Goal: Complete application form: Complete application form

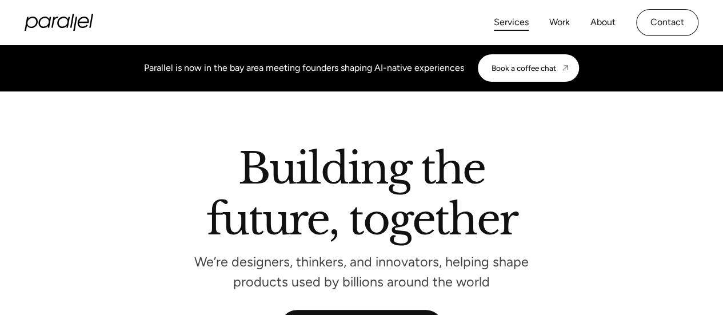
click at [509, 22] on link "Services" at bounding box center [511, 22] width 35 height 17
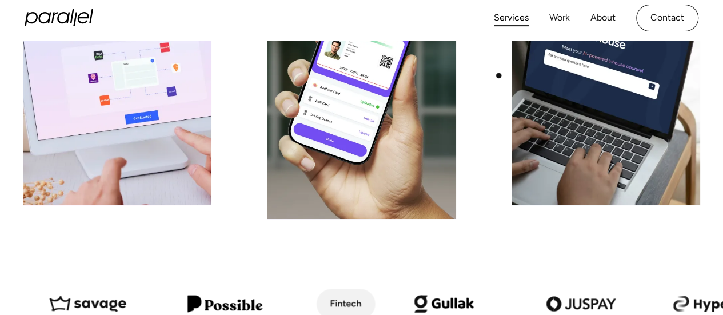
scroll to position [286, 0]
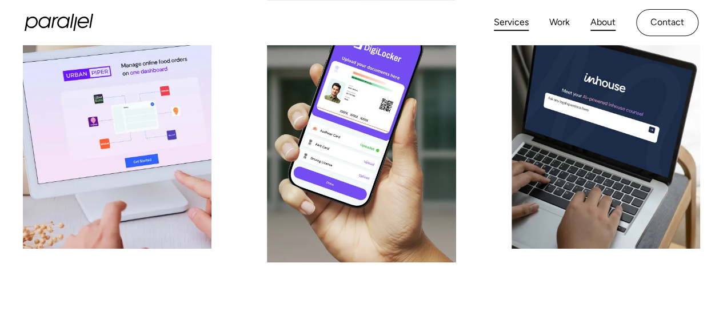
click at [596, 21] on link "About" at bounding box center [603, 22] width 25 height 17
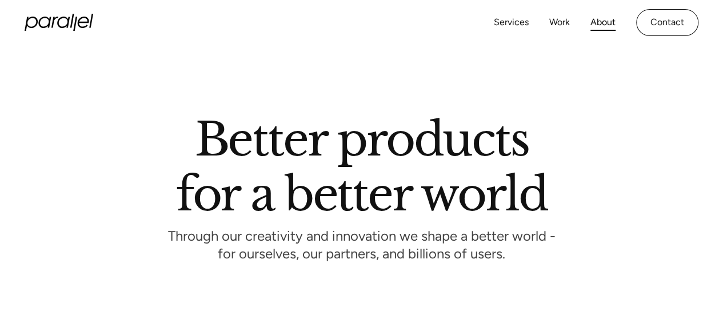
click at [665, 22] on link "Contact" at bounding box center [667, 22] width 62 height 27
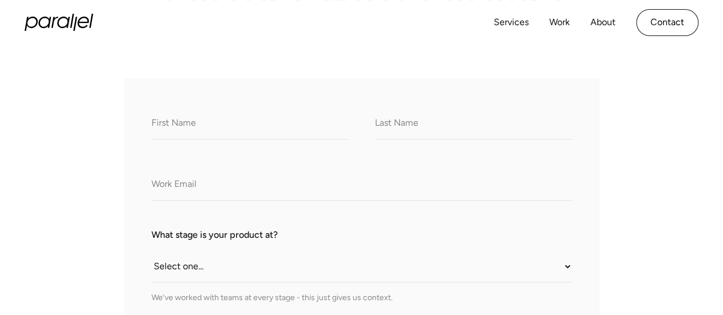
scroll to position [229, 0]
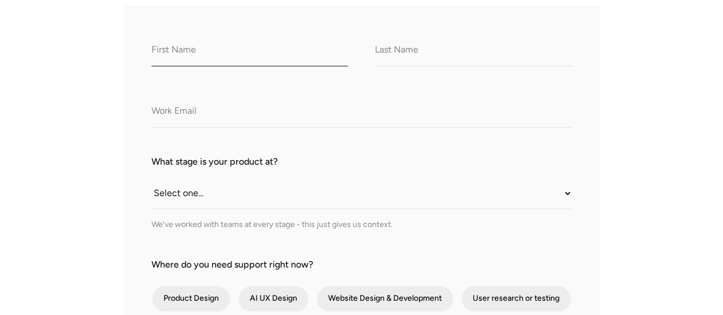
click at [195, 55] on input "What do we call you?" at bounding box center [250, 50] width 197 height 31
type input "Prakhyath"
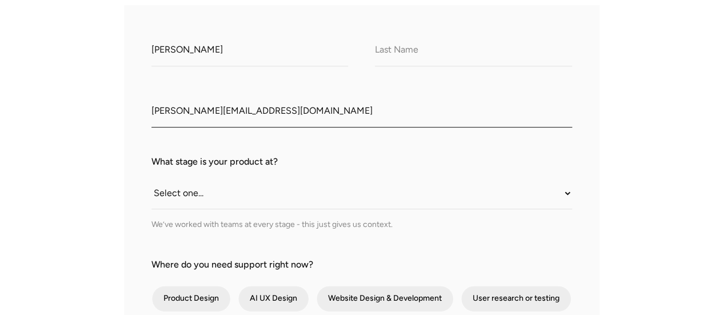
type input "prakhyath@revinto.in"
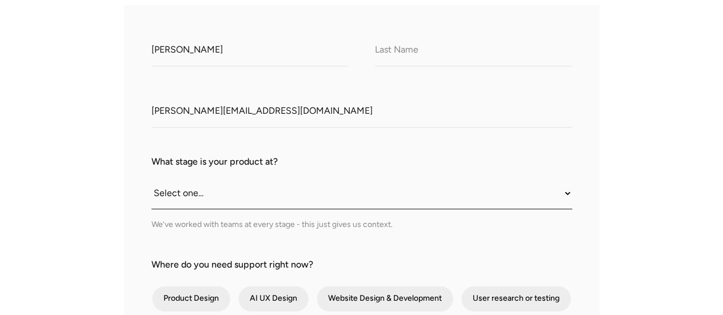
click at [214, 198] on select "Select one... Still an idea Building MVP Live with early users Scaling fast Som…" at bounding box center [362, 193] width 421 height 31
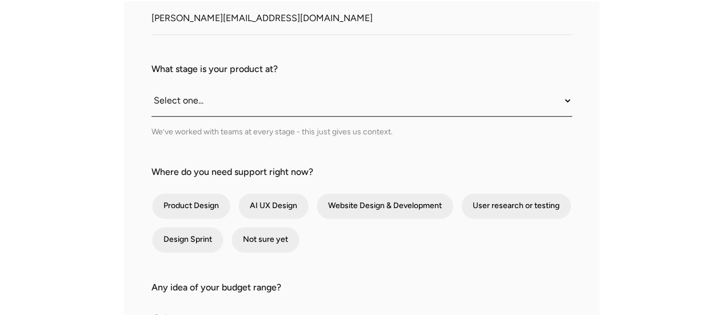
scroll to position [343, 0]
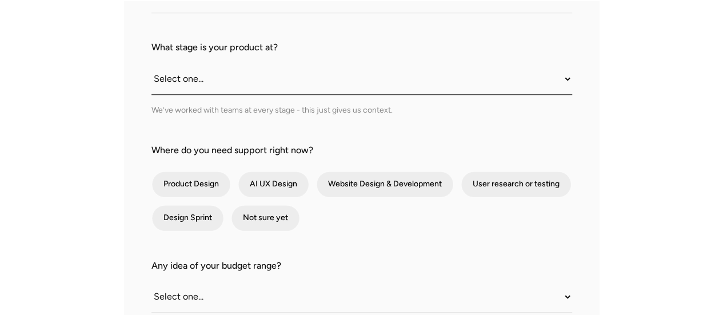
click at [176, 86] on select "Select one... Still an idea Building MVP Live with early users Scaling fast Som…" at bounding box center [362, 78] width 421 height 31
select select "Somewhere in between"
click at [152, 63] on select "Select one... Still an idea Building MVP Live with early users Scaling fast Som…" at bounding box center [362, 78] width 421 height 31
click at [186, 109] on div "We’ve worked with teams at every stage - this just gives us context." at bounding box center [362, 110] width 421 height 12
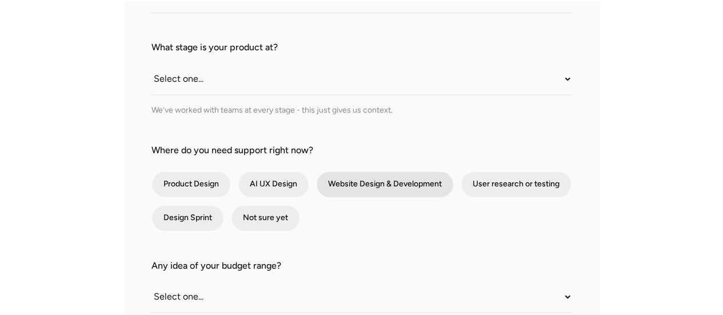
click at [382, 181] on div "contact-form" at bounding box center [385, 185] width 137 height 26
click at [336, 181] on input "Website Design & Development" at bounding box center [331, 184] width 7 height 7
checkbox input "true"
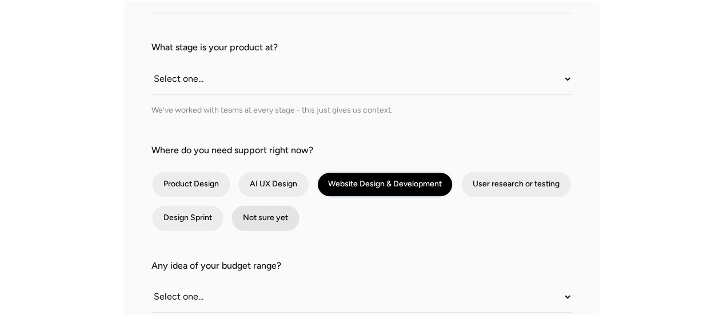
click at [274, 221] on div "contact-form" at bounding box center [266, 218] width 68 height 26
click at [250, 221] on input "Not sure yet" at bounding box center [246, 217] width 7 height 7
click at [278, 217] on div "contact-form" at bounding box center [266, 218] width 68 height 26
click at [250, 217] on input "Not sure yet" at bounding box center [246, 217] width 7 height 7
checkbox input "false"
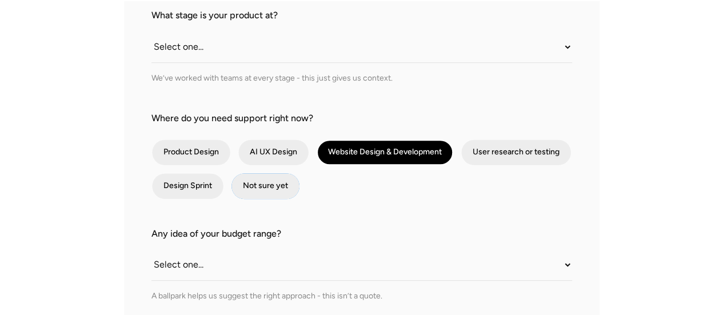
scroll to position [400, 0]
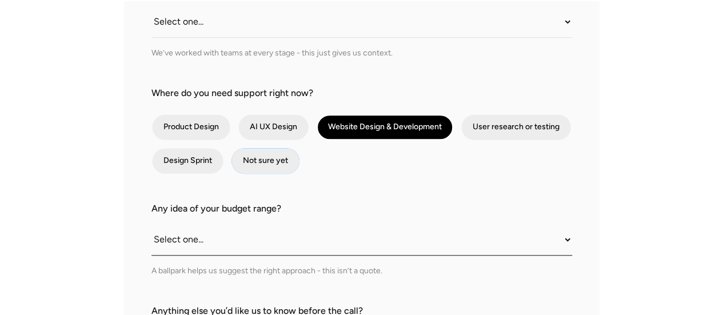
click at [205, 245] on select "Select one... Under $10K $10K–$25K $25K–$50K $50K+" at bounding box center [362, 239] width 421 height 31
select select "Under $10K"
click at [152, 224] on select "Select one... Under $10K $10K–$25K $25K–$50K $50K+" at bounding box center [362, 239] width 421 height 31
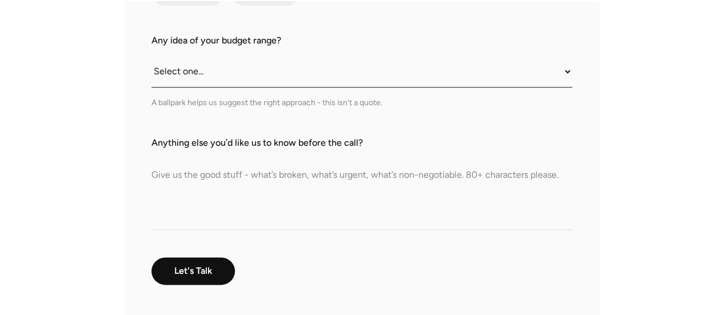
scroll to position [572, 0]
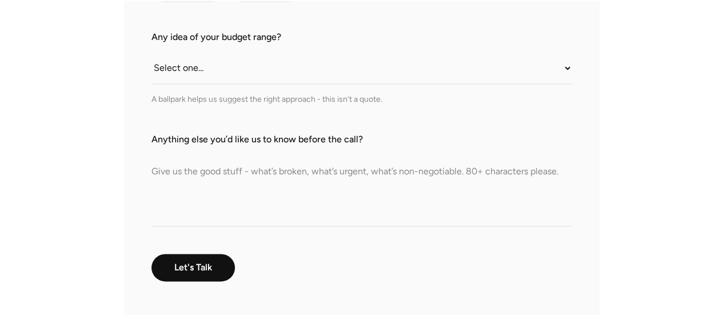
click at [248, 178] on textarea "Anything else you’d like us to know before the call?" at bounding box center [362, 186] width 421 height 80
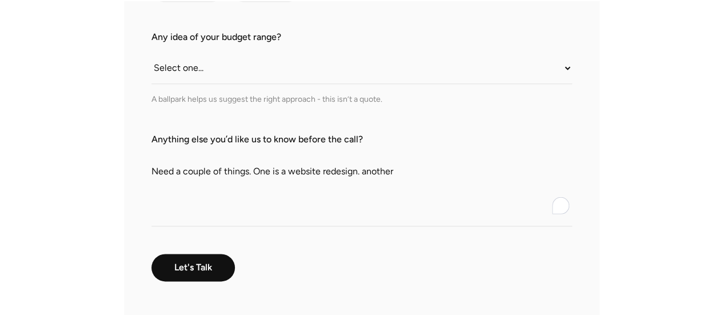
click at [368, 174] on textarea "Need a couple of things. One is a website redesign. another" at bounding box center [362, 186] width 421 height 80
click at [468, 166] on textarea "Need a couple of things. One is a website redesign. Another" at bounding box center [362, 186] width 421 height 80
type textarea "Need a couple of things. One is a website redesign. Another is devlopment of an…"
click at [214, 268] on input "Let's Talk" at bounding box center [193, 267] width 83 height 27
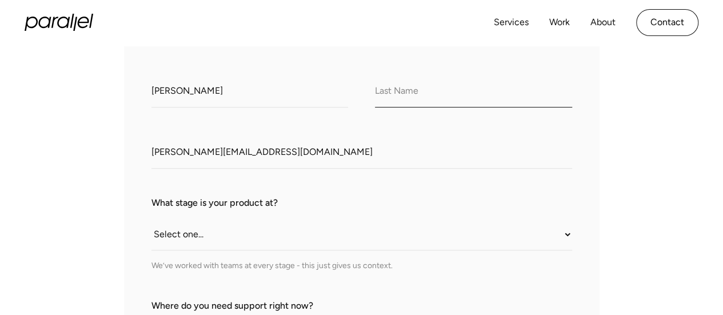
scroll to position [93, 0]
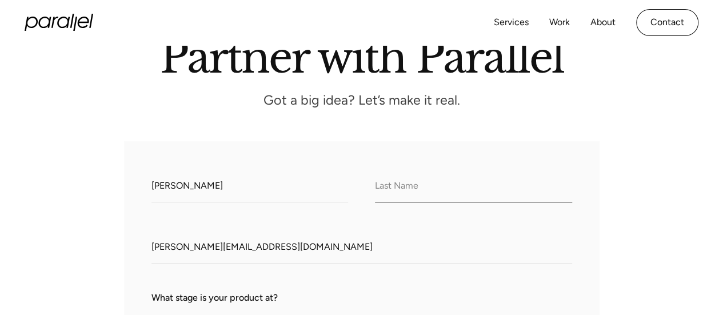
type input "h"
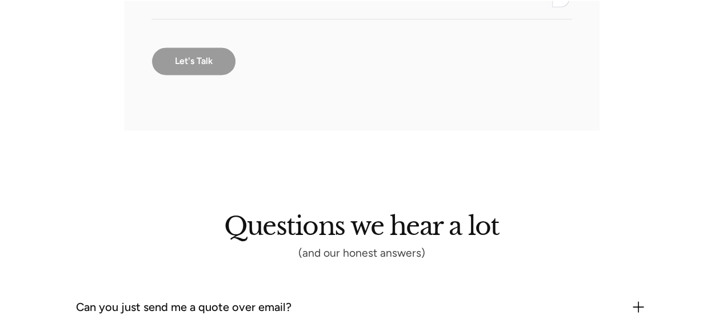
type input "Shetty"
click at [198, 62] on input "Let's Talk" at bounding box center [194, 61] width 85 height 29
type input "Please wait..."
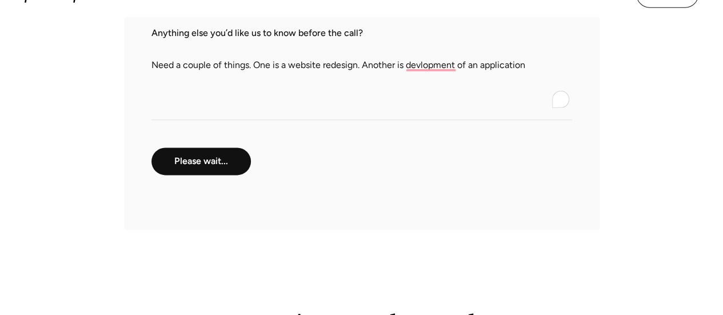
scroll to position [607, 0]
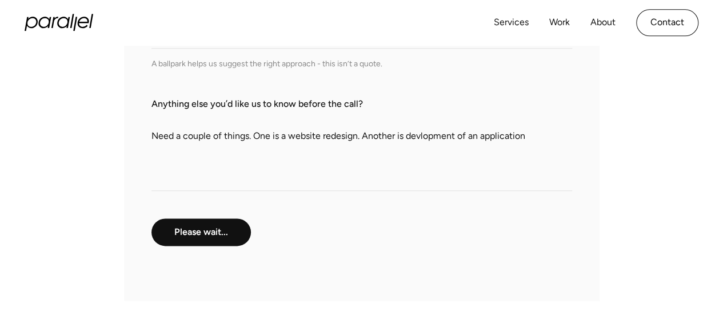
click at [419, 137] on textarea "Need a couple of things. One is a website redesign. Another is devlopment of an…" at bounding box center [362, 151] width 421 height 80
type textarea "Need a couple of things. One is a website redesign. Another is development of a…"
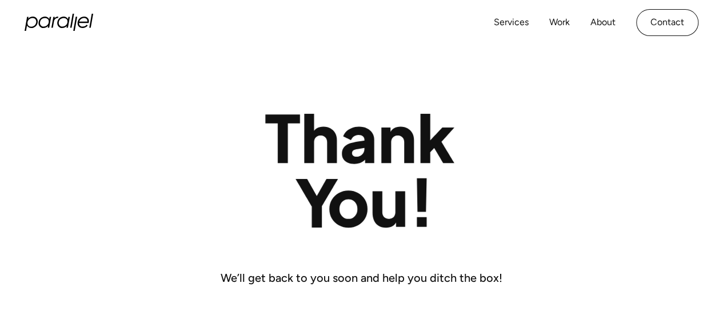
scroll to position [229, 0]
